Goal: Information Seeking & Learning: Learn about a topic

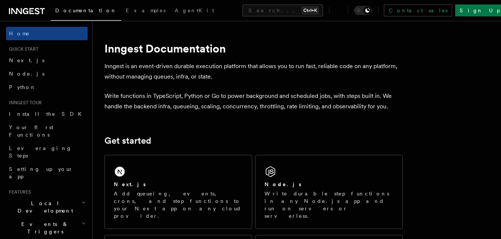
click at [35, 128] on span "Your first Functions" at bounding box center [31, 131] width 44 height 13
drag, startPoint x: 0, startPoint y: 0, endPoint x: 35, endPoint y: 128, distance: 133.1
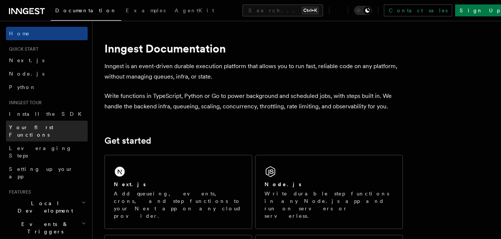
click at [35, 128] on span "Your first Functions" at bounding box center [31, 131] width 44 height 13
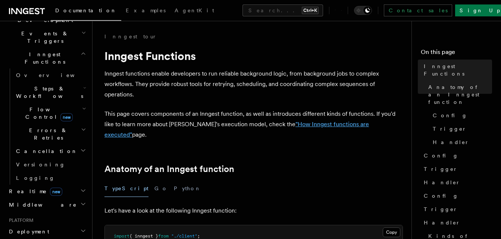
drag, startPoint x: 308, startPoint y: 126, endPoint x: 346, endPoint y: 15, distance: 117.0
click at [323, 15] on button "Search... Ctrl+K" at bounding box center [282, 10] width 81 height 12
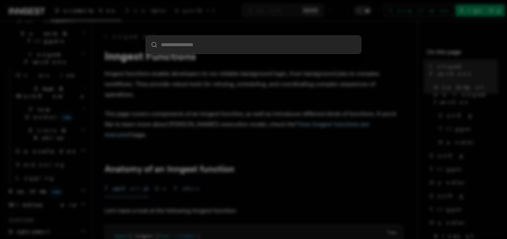
click at [391, 69] on div at bounding box center [253, 119] width 507 height 239
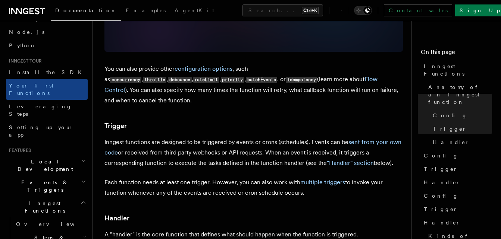
scroll to position [671, 0]
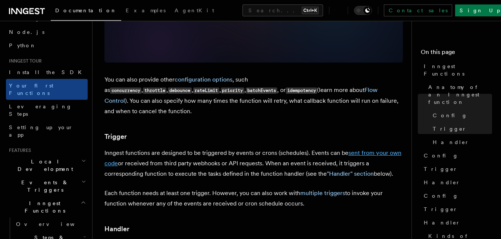
drag, startPoint x: 366, startPoint y: 120, endPoint x: 359, endPoint y: 120, distance: 6.7
drag, startPoint x: 359, startPoint y: 120, endPoint x: 266, endPoint y: 152, distance: 98.3
drag, startPoint x: 266, startPoint y: 152, endPoint x: 226, endPoint y: 149, distance: 40.4
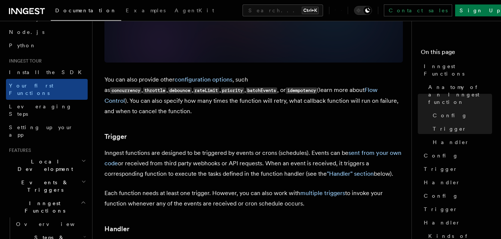
drag, startPoint x: 226, startPoint y: 149, endPoint x: 290, endPoint y: 149, distance: 64.5
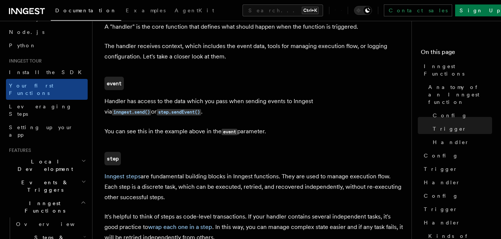
scroll to position [895, 0]
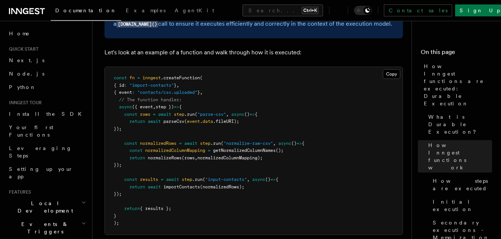
scroll to position [641, 0]
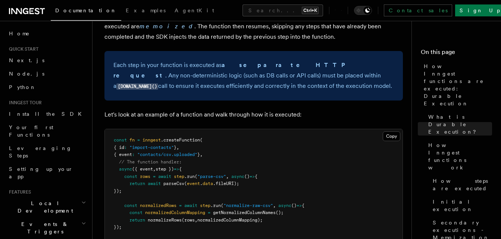
click at [493, 47] on nav "On this page How Inngest functions are executed: Durable Execution What is Dura…" at bounding box center [456, 130] width 90 height 219
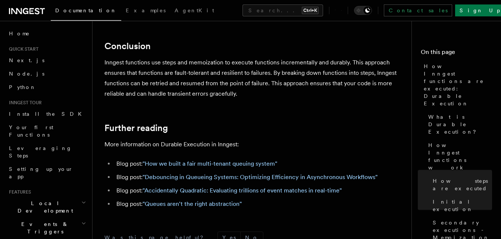
scroll to position [1455, 0]
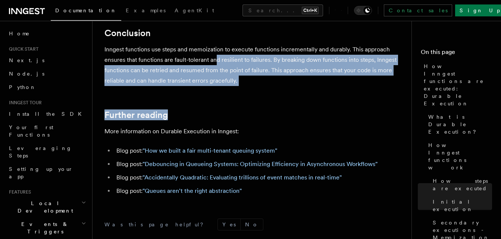
drag, startPoint x: 245, startPoint y: 52, endPoint x: 215, endPoint y: 31, distance: 37.0
drag, startPoint x: 215, startPoint y: 31, endPoint x: 252, endPoint y: 61, distance: 47.5
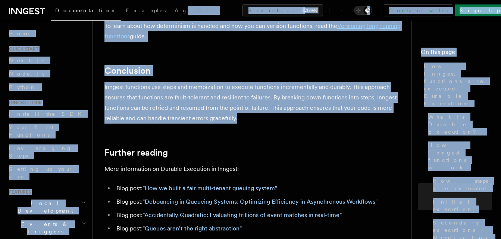
scroll to position [1416, 0]
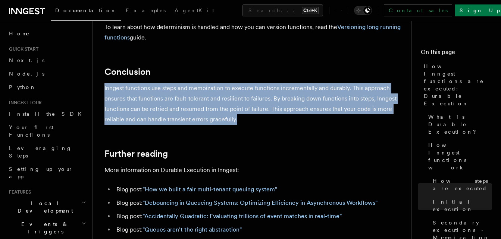
drag, startPoint x: 238, startPoint y: 50, endPoint x: 151, endPoint y: 28, distance: 89.5
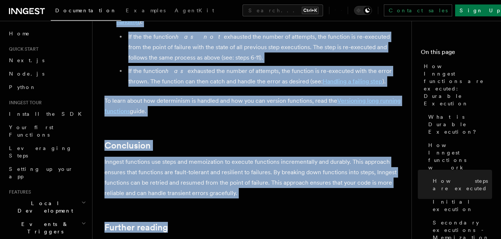
scroll to position [1343, 0]
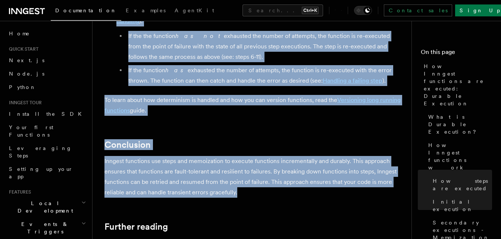
drag, startPoint x: 102, startPoint y: 68, endPoint x: 247, endPoint y: 163, distance: 173.8
copy article "How Inngest functions work Inngest functions are durable: they throw errors or …"
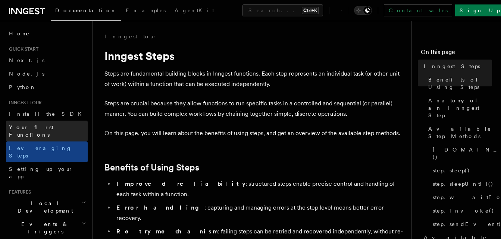
click at [60, 124] on link "Your first Functions" at bounding box center [47, 131] width 82 height 21
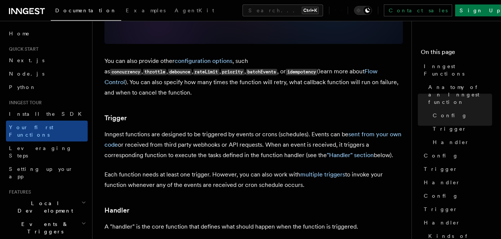
scroll to position [709, 0]
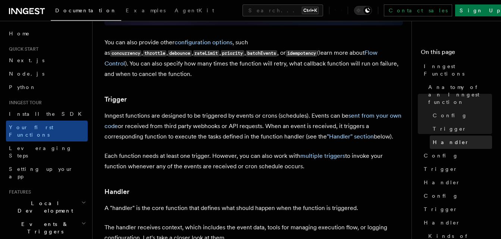
click at [440, 139] on span "Handler" at bounding box center [451, 142] width 37 height 7
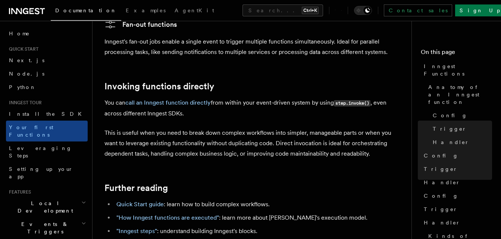
scroll to position [1462, 0]
click at [323, 183] on h2 "Further reading" at bounding box center [253, 188] width 298 height 10
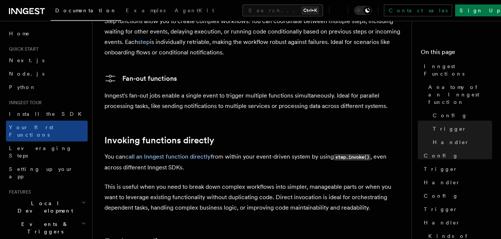
scroll to position [1402, 0]
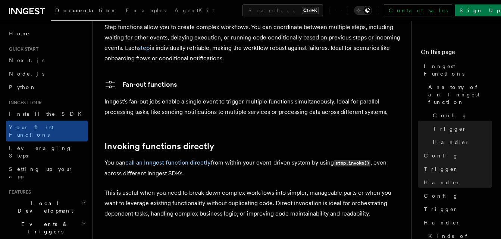
drag, startPoint x: 167, startPoint y: 128, endPoint x: 316, endPoint y: 33, distance: 177.2
